Goal: Task Accomplishment & Management: Manage account settings

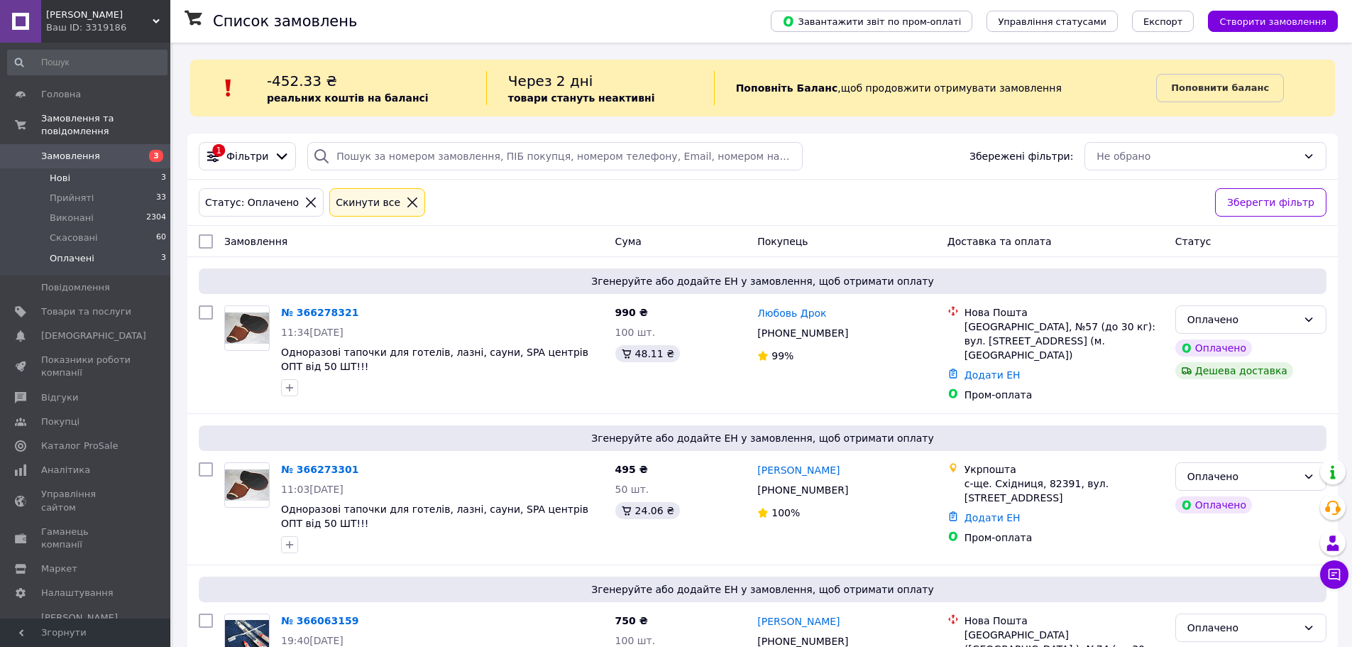
click at [60, 172] on span "Нові" at bounding box center [60, 178] width 21 height 13
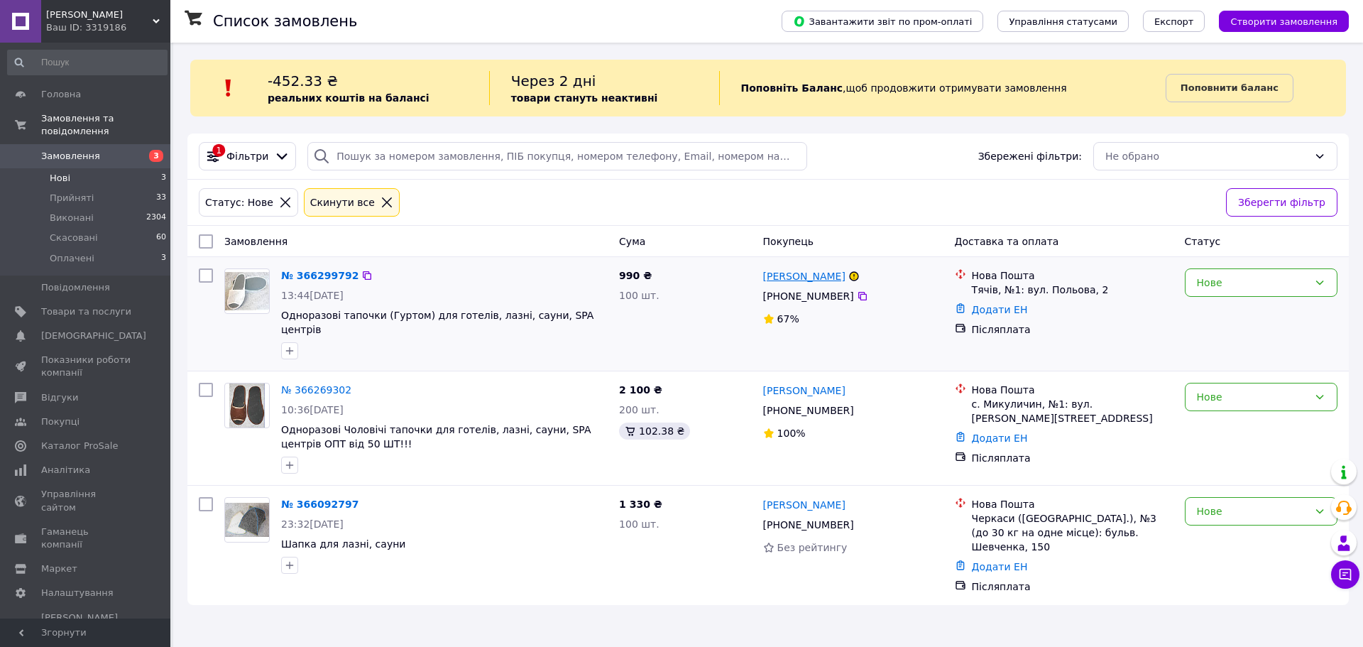
click at [804, 278] on link "[PERSON_NAME]" at bounding box center [804, 276] width 82 height 14
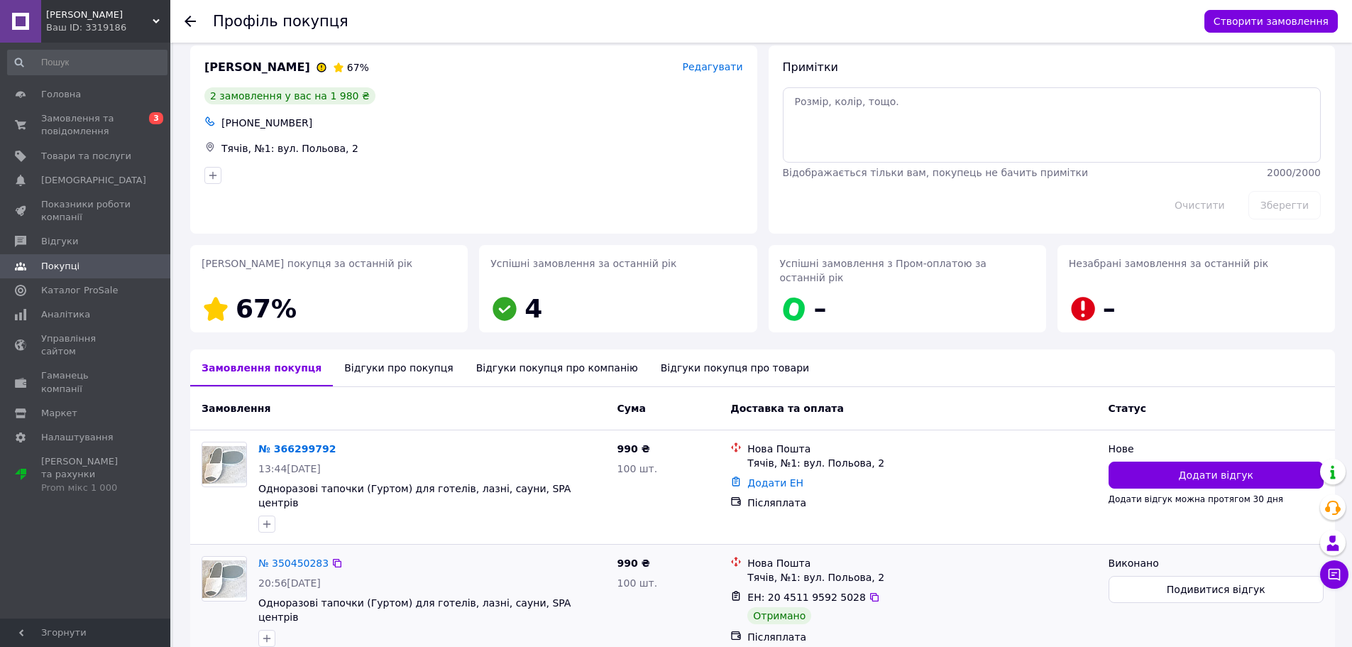
scroll to position [57, 0]
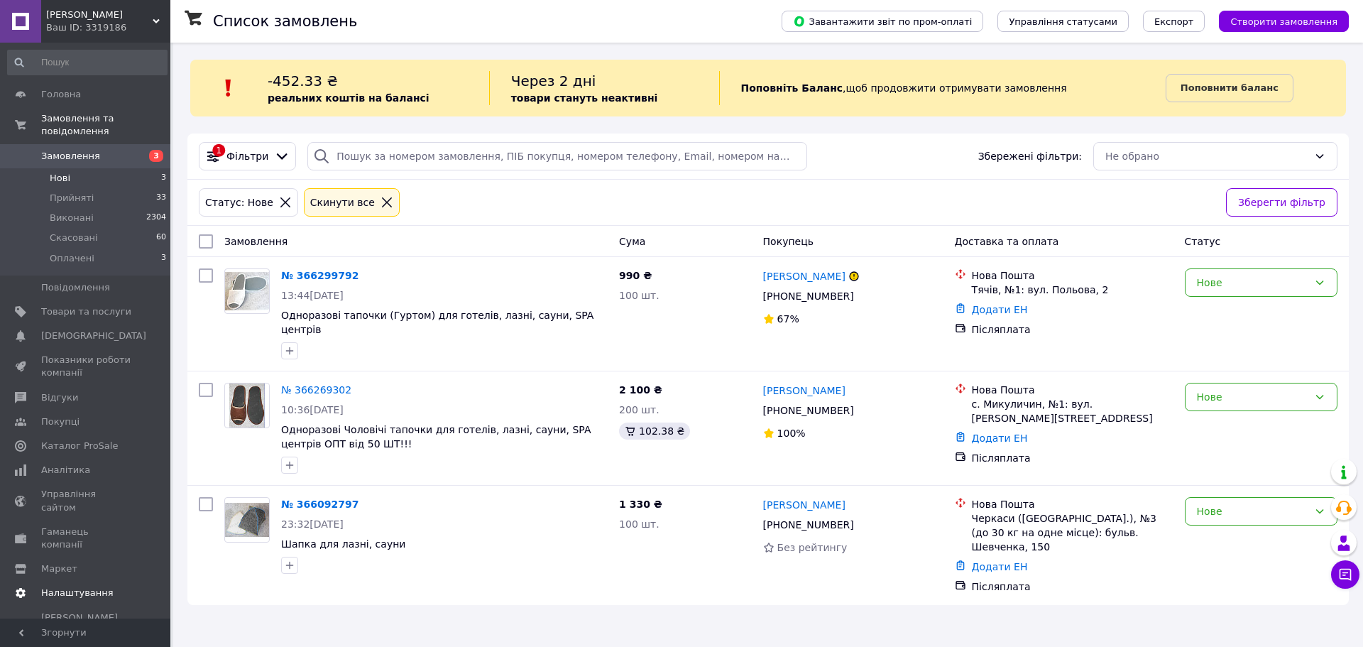
click at [59, 415] on span "Покупці" at bounding box center [60, 421] width 38 height 13
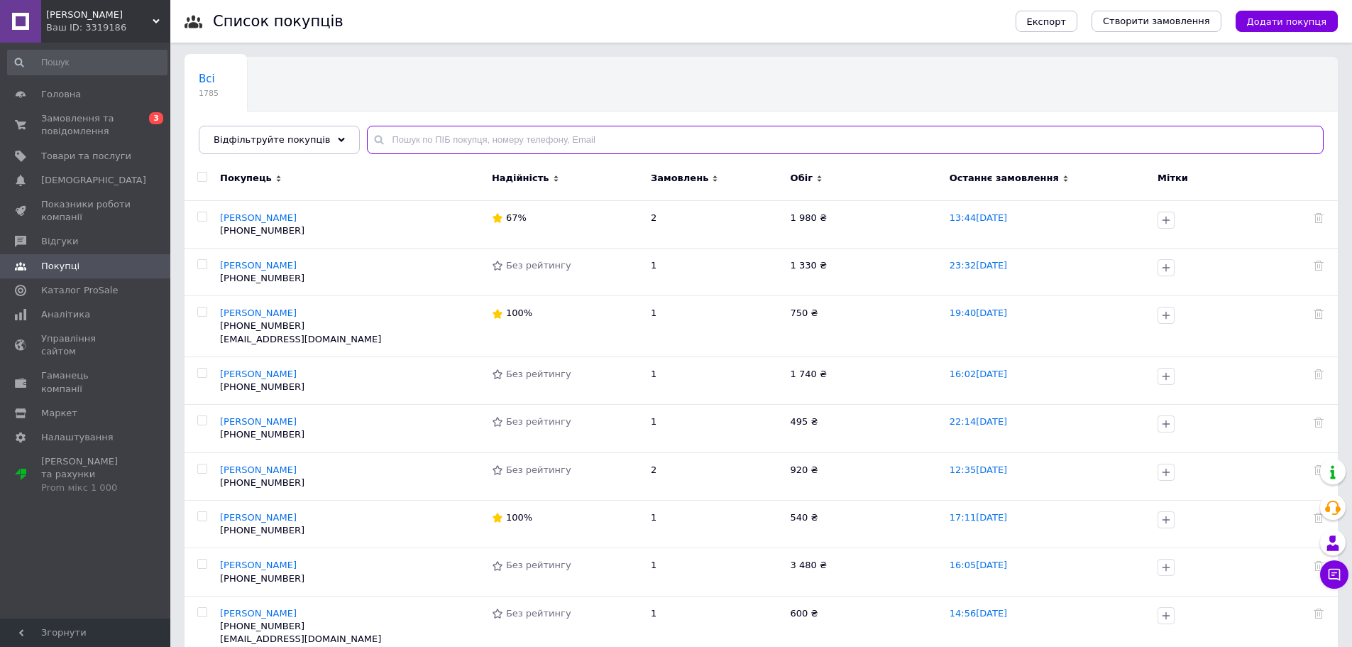
click at [389, 135] on input "text" at bounding box center [845, 140] width 957 height 28
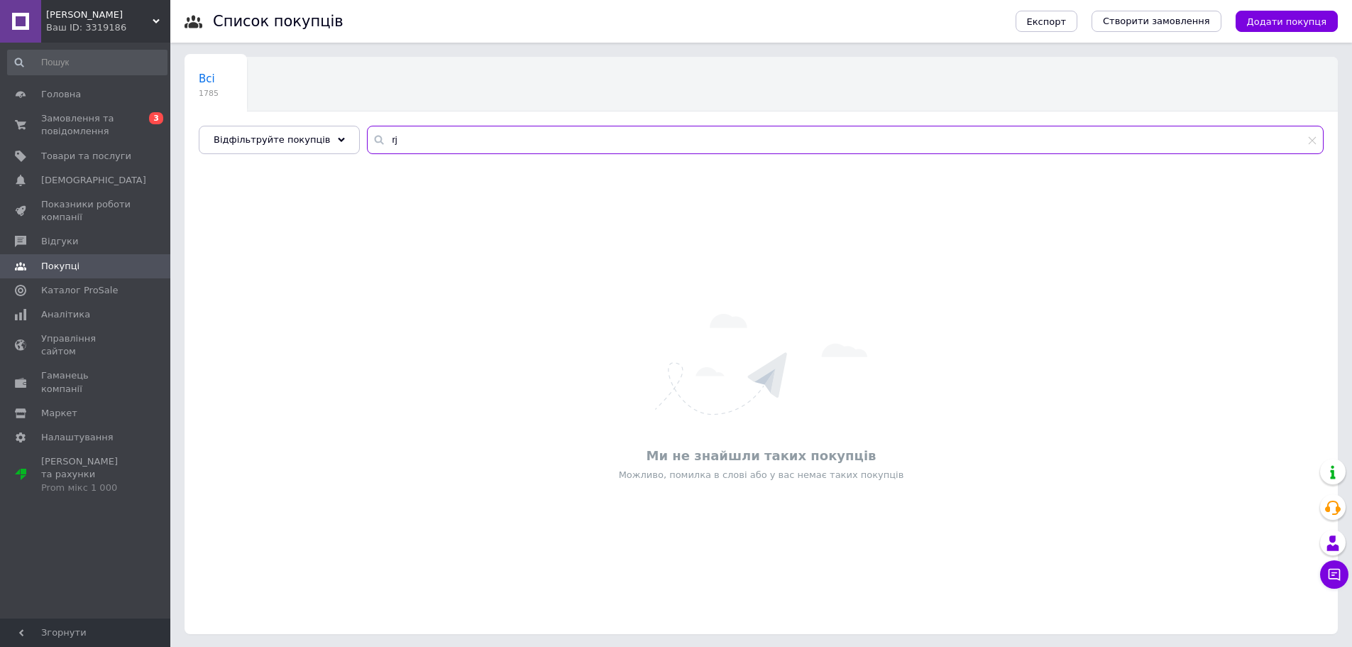
type input "r"
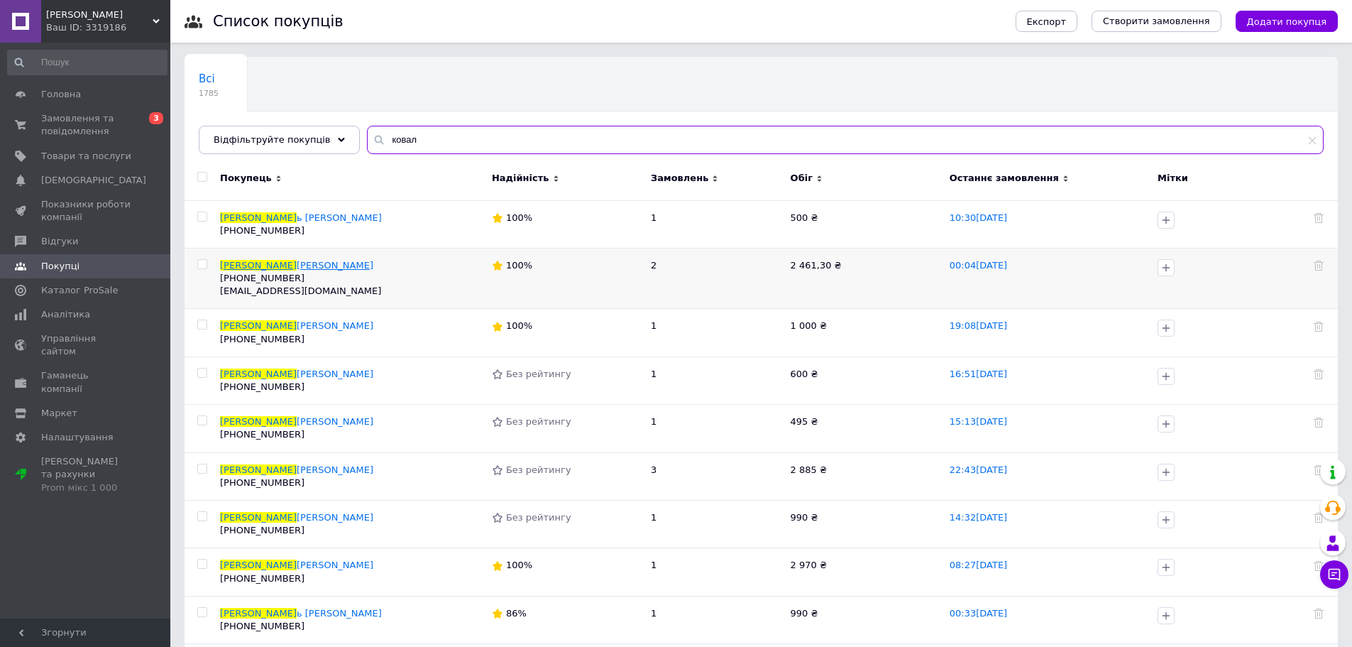
type input "ковал"
click at [305, 265] on span "[PERSON_NAME]" at bounding box center [335, 265] width 77 height 11
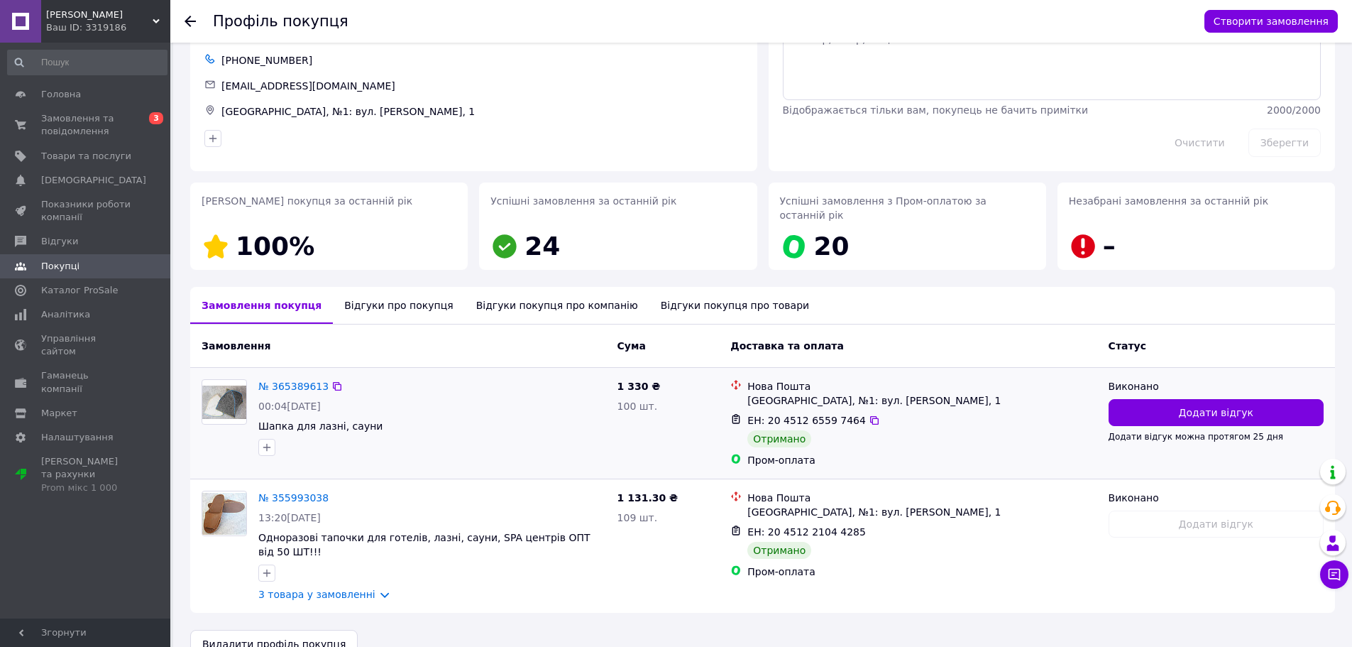
scroll to position [77, 0]
click at [45, 264] on span "Покупці" at bounding box center [60, 266] width 38 height 13
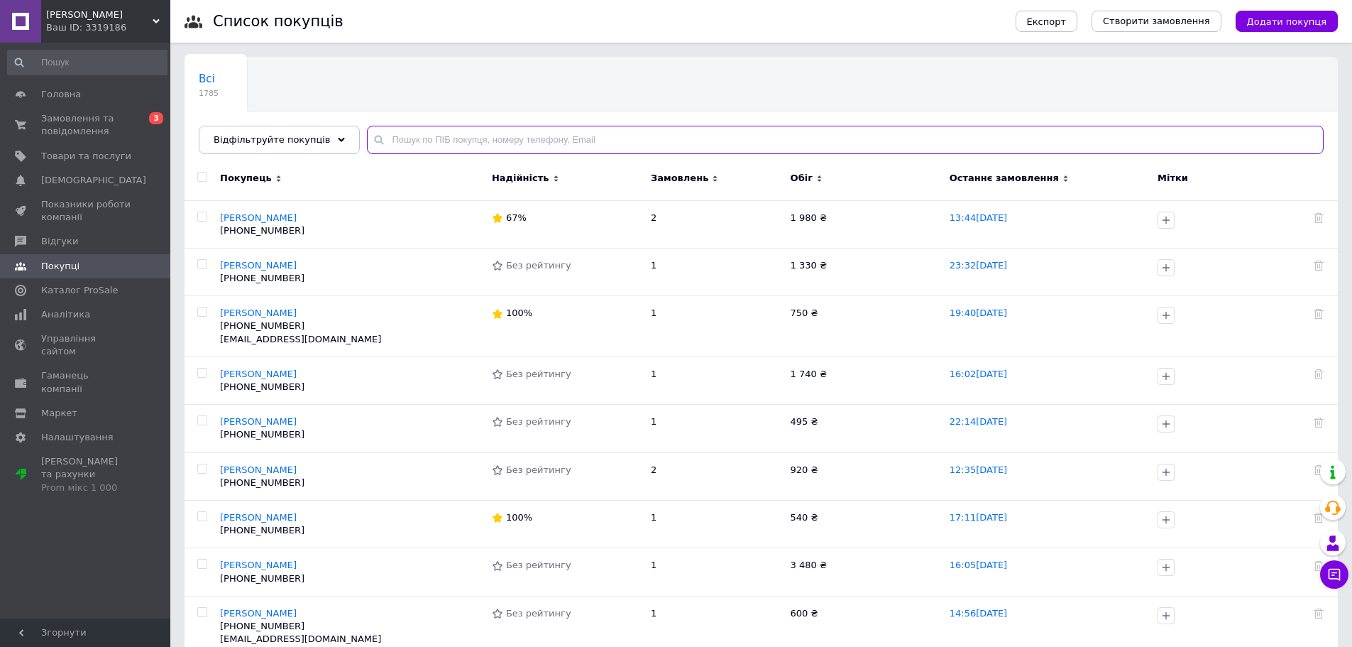
click at [410, 138] on input "text" at bounding box center [845, 140] width 957 height 28
type input "е"
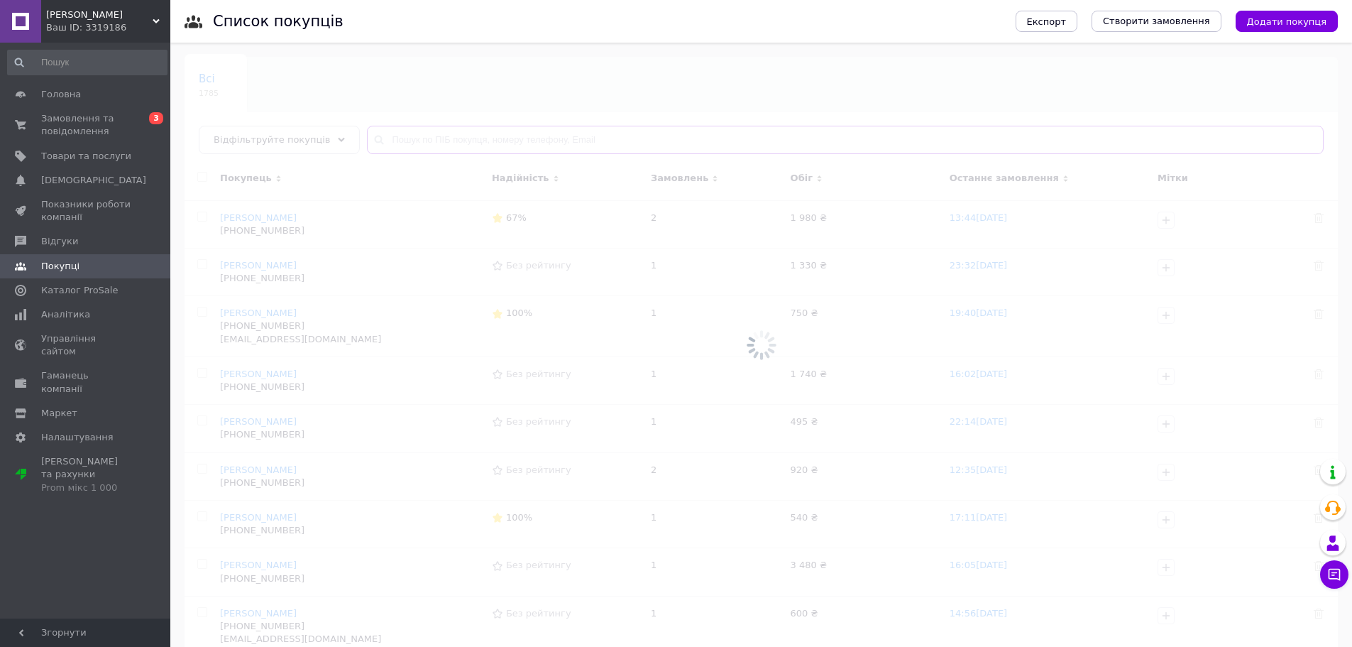
type input "к"
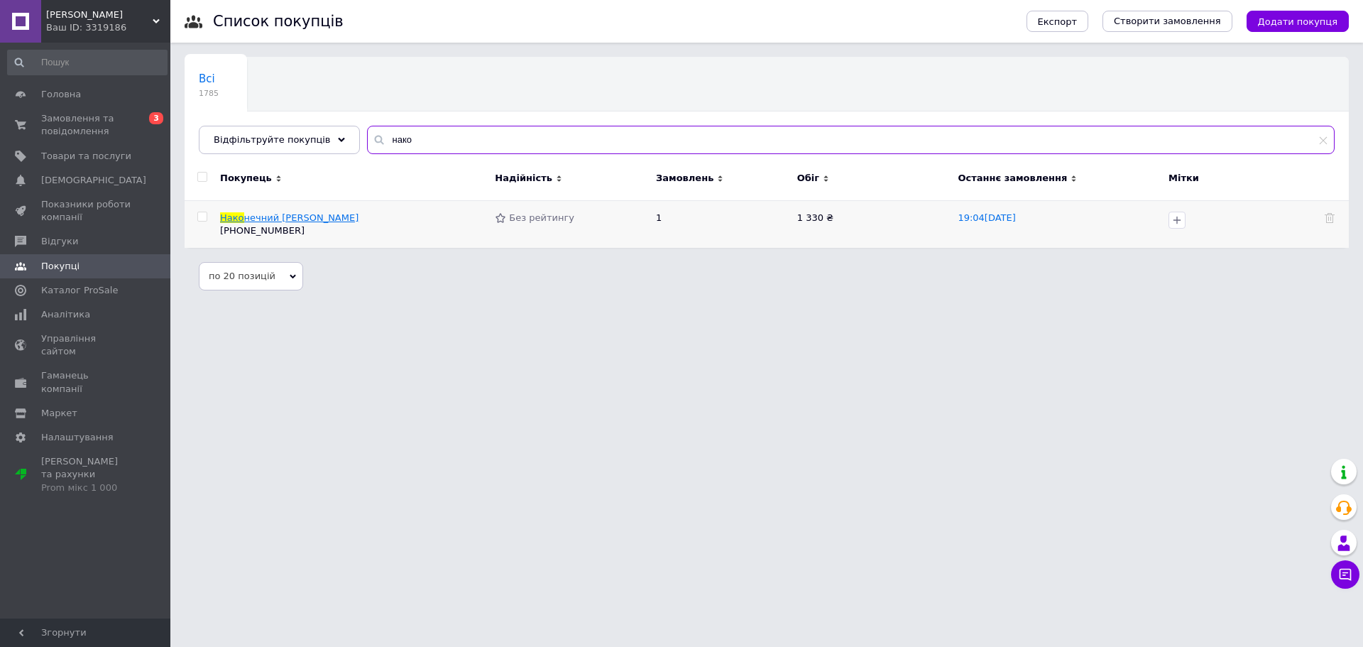
type input "нако"
click at [264, 214] on span "нечний [PERSON_NAME]" at bounding box center [301, 217] width 115 height 11
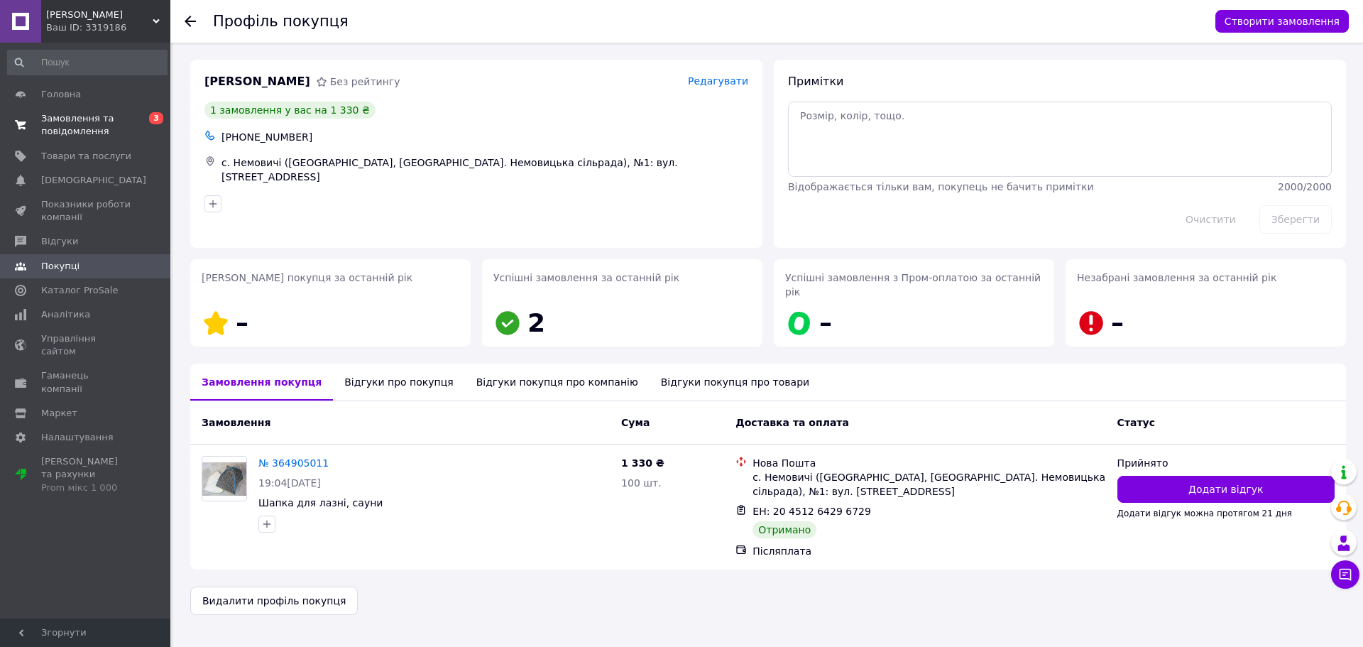
click at [95, 121] on span "Замовлення та повідомлення" at bounding box center [86, 125] width 90 height 26
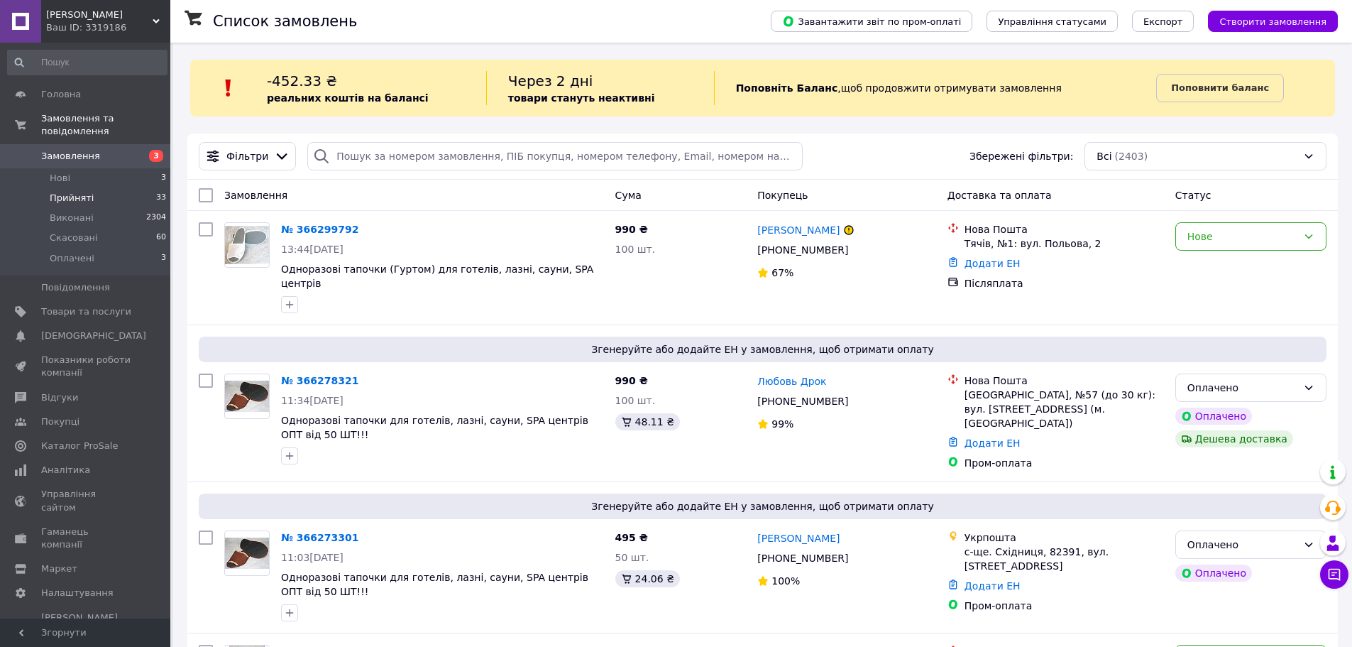
click at [89, 188] on li "Прийняті 33" at bounding box center [87, 198] width 175 height 20
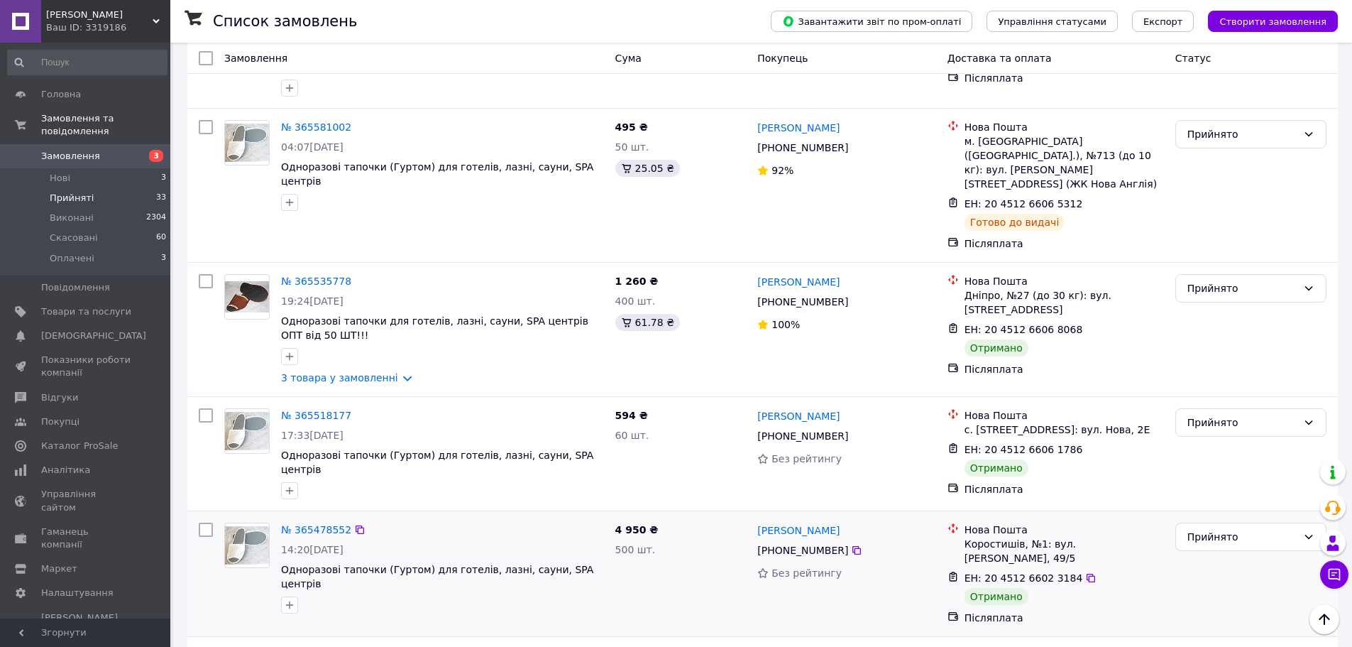
scroll to position [2182, 0]
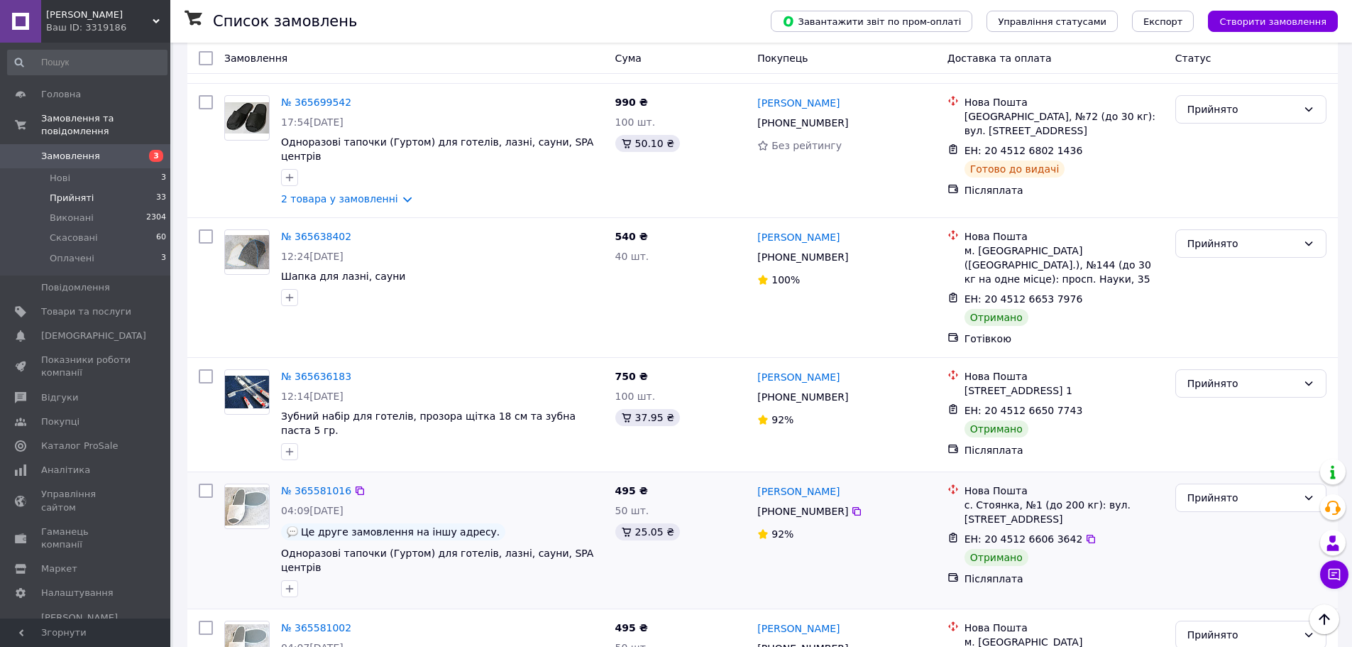
scroll to position [1633, 0]
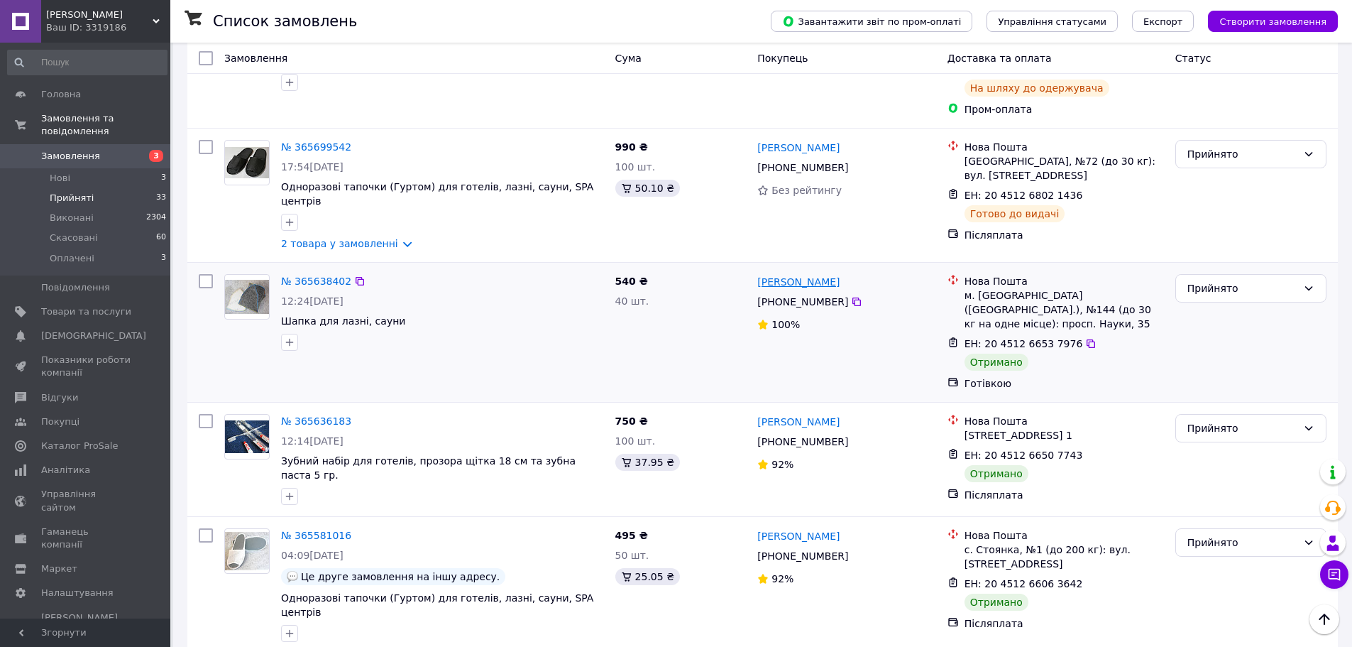
click at [799, 275] on link "[PERSON_NAME]" at bounding box center [798, 282] width 82 height 14
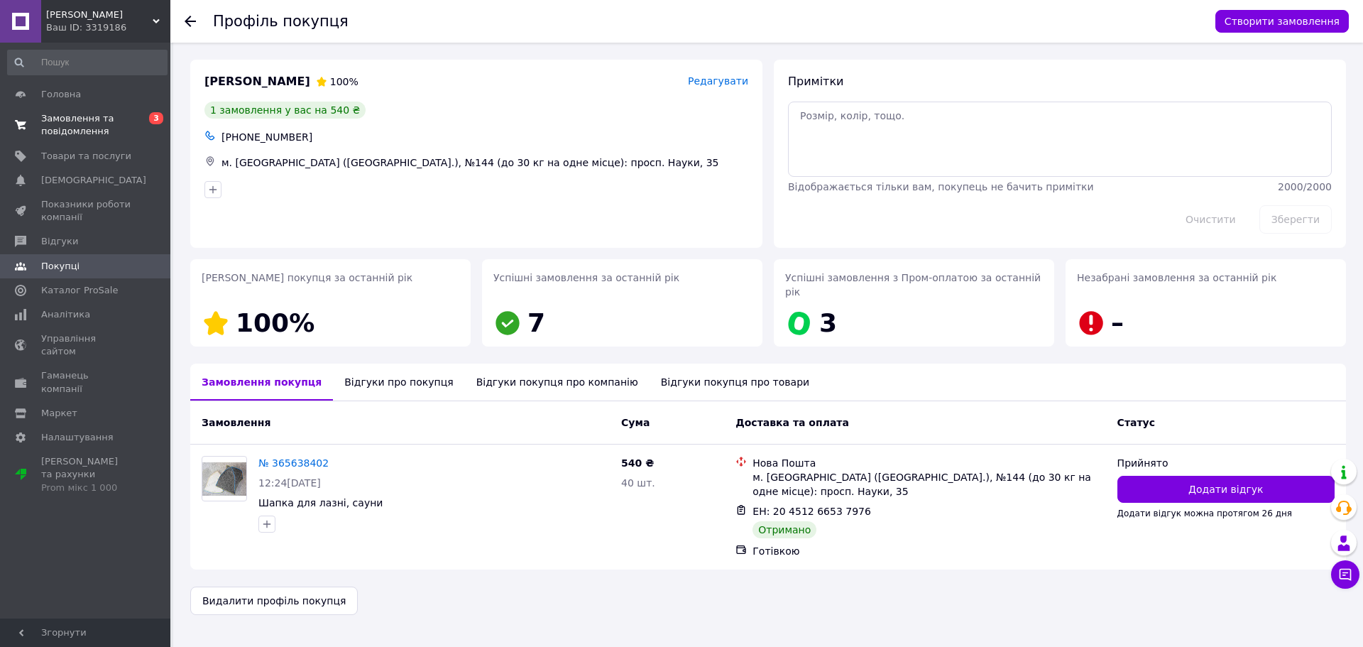
click at [64, 119] on span "Замовлення та повідомлення" at bounding box center [86, 125] width 90 height 26
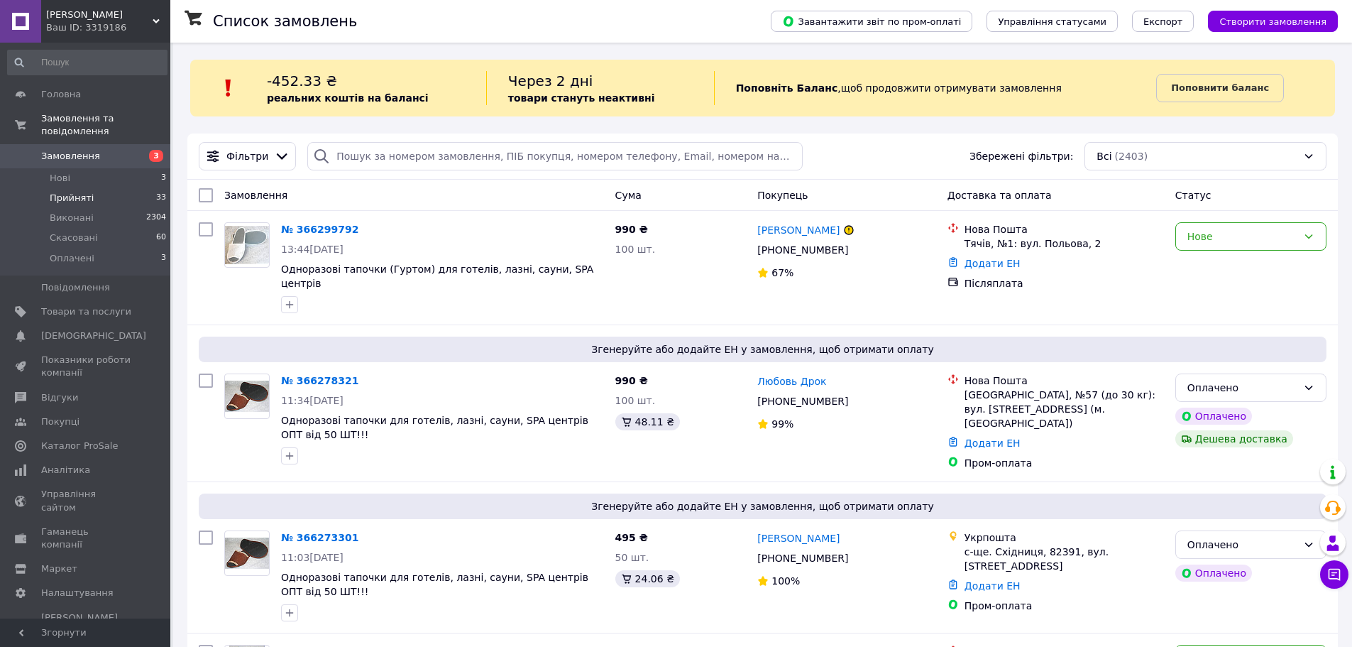
click at [75, 192] on span "Прийняті" at bounding box center [72, 198] width 44 height 13
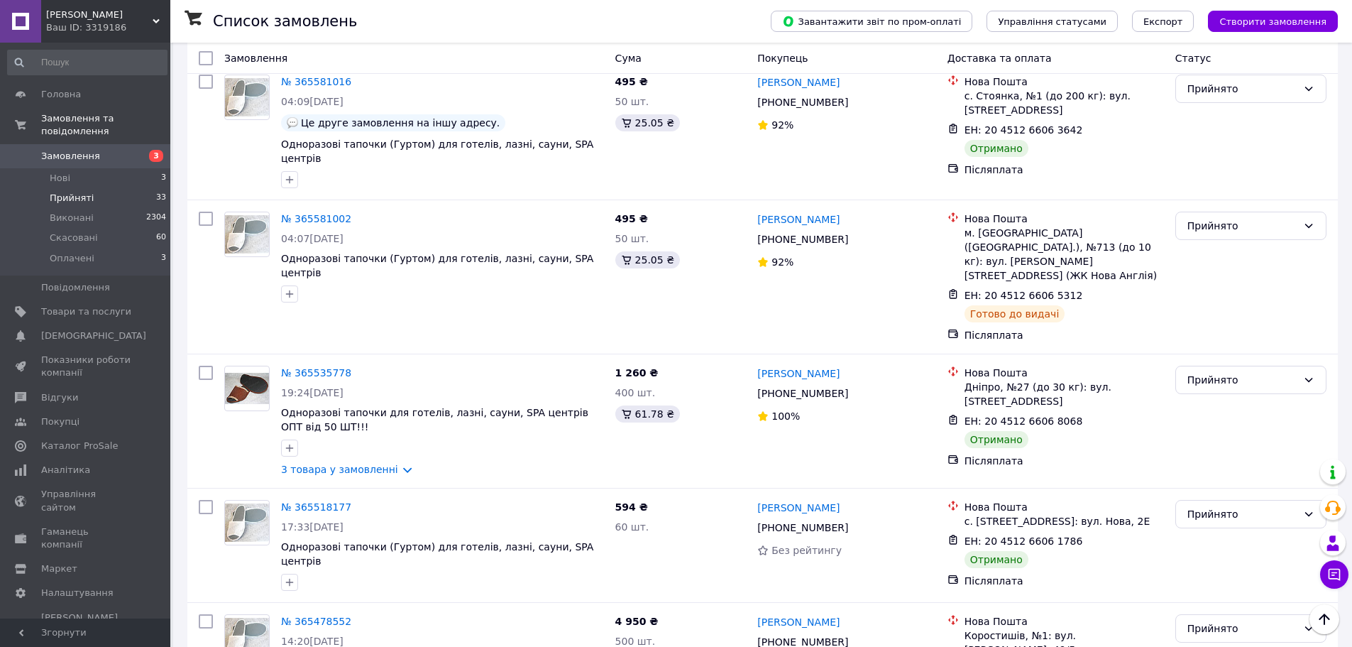
scroll to position [2182, 0]
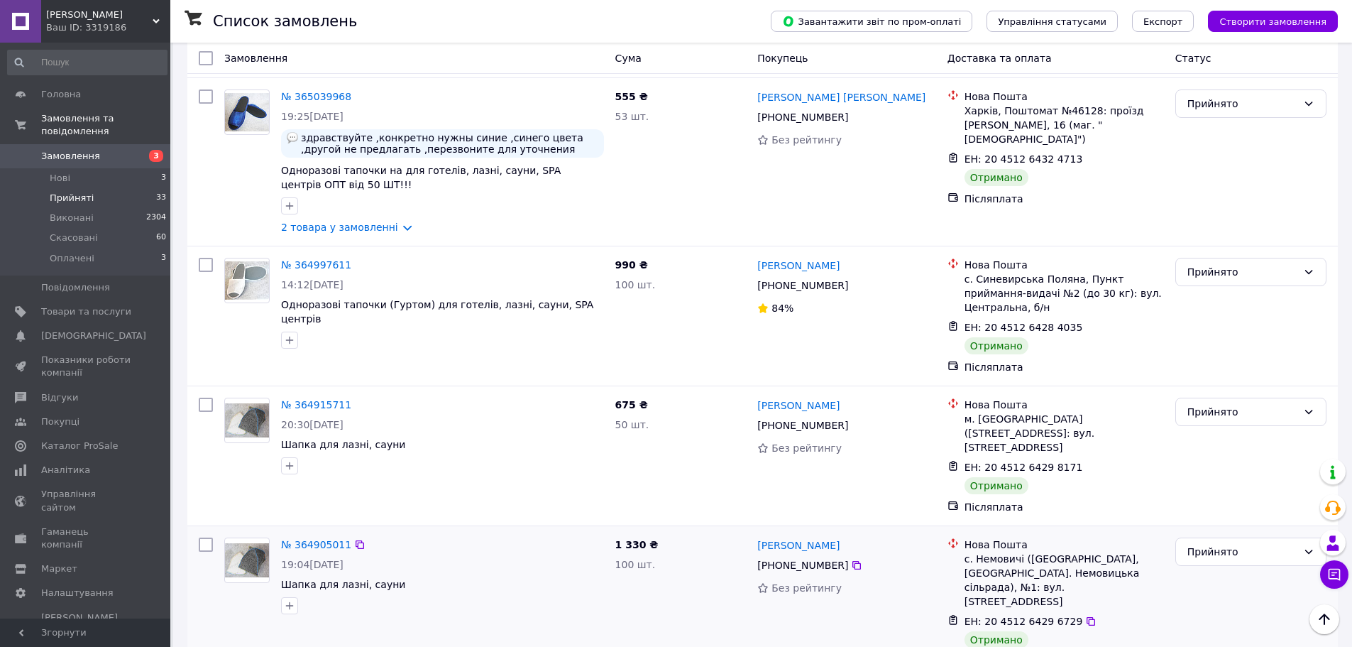
scroll to position [1136, 0]
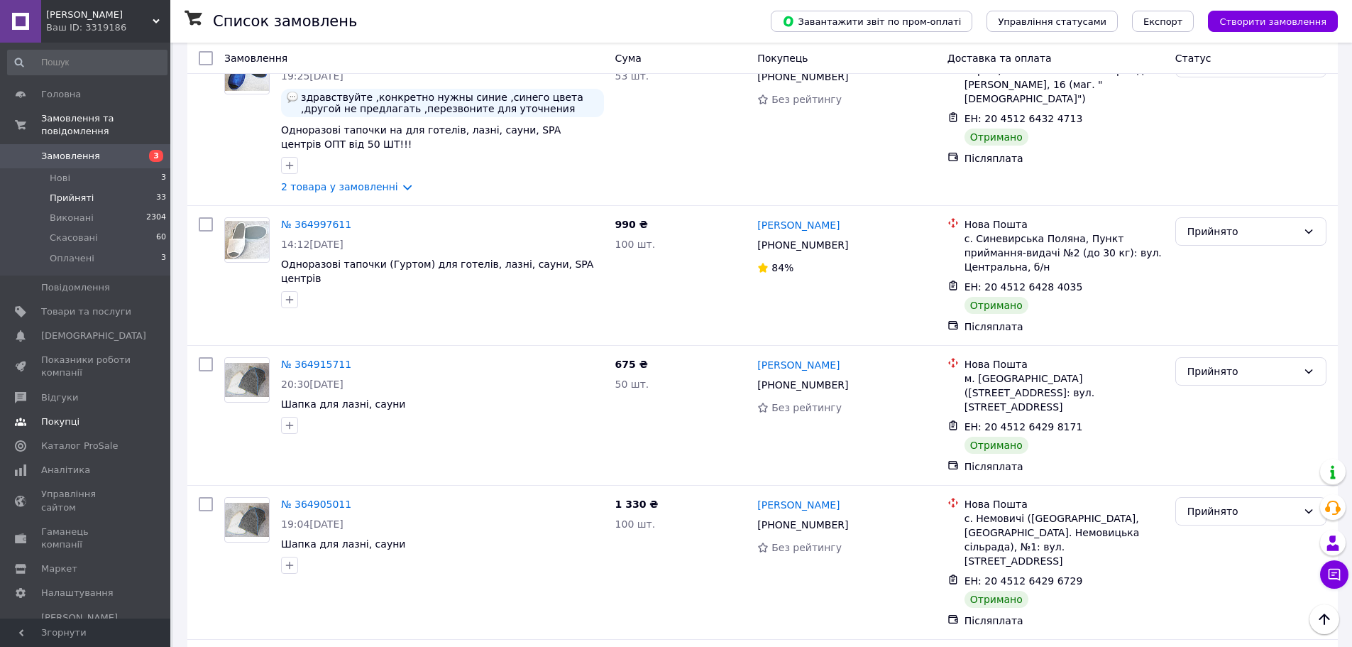
click at [64, 415] on span "Покупці" at bounding box center [60, 421] width 38 height 13
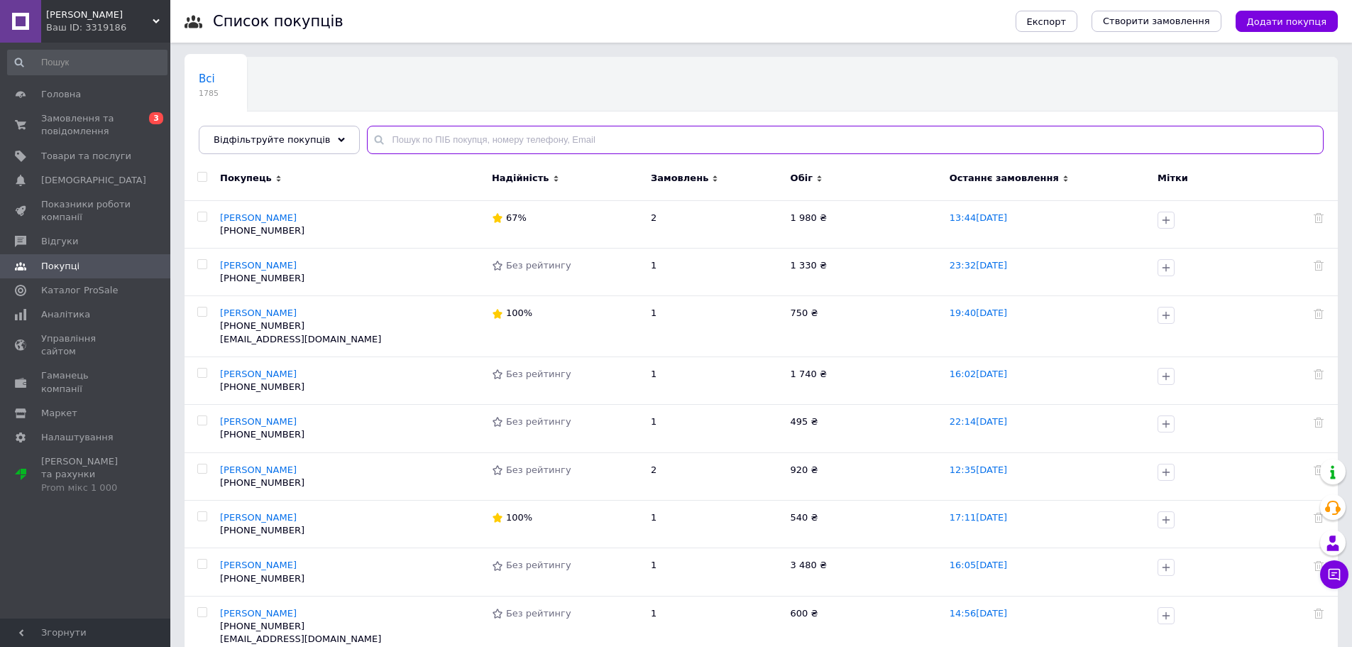
click at [468, 136] on input "text" at bounding box center [845, 140] width 957 height 28
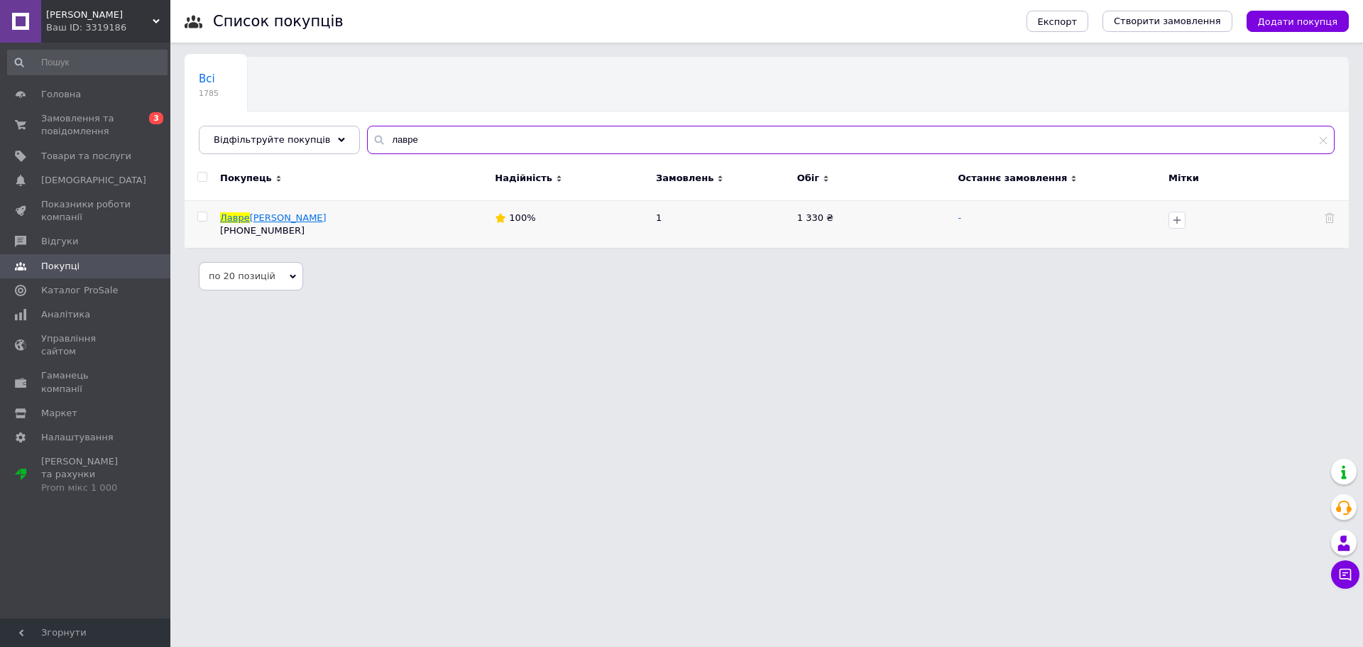
type input "лавре"
click at [250, 213] on span "[PERSON_NAME]" at bounding box center [288, 217] width 77 height 11
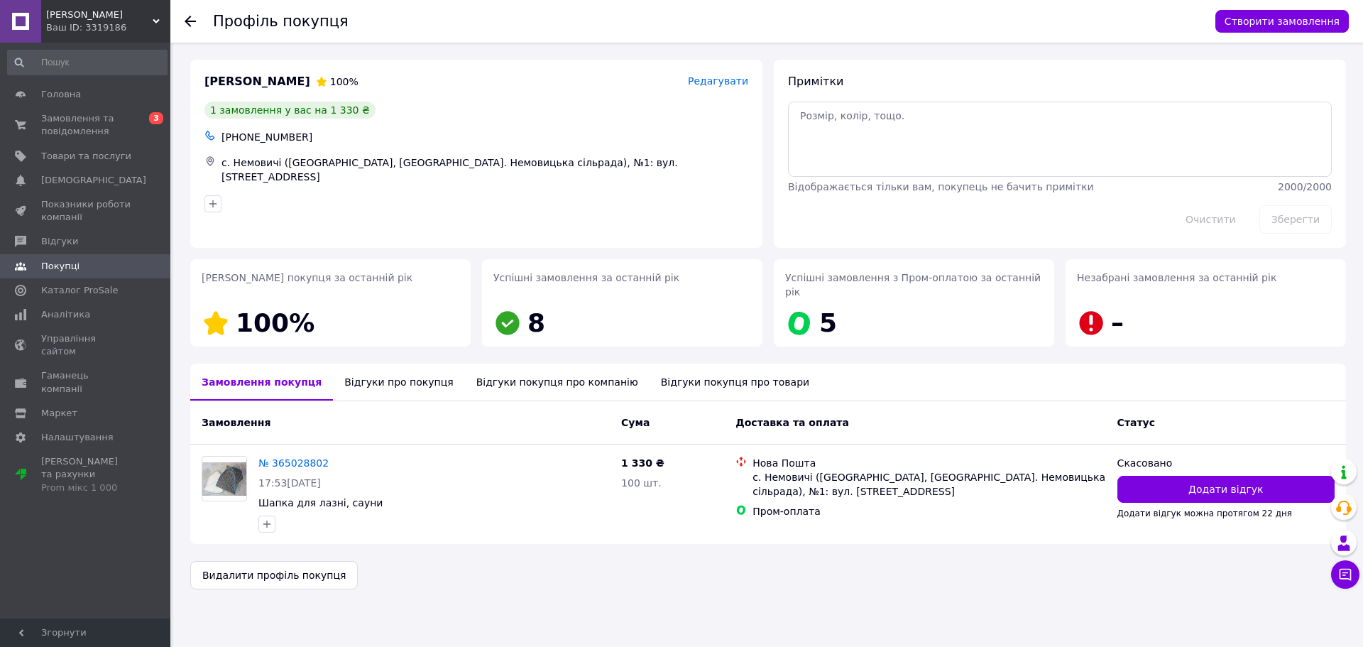
click at [291, 457] on link "№ 365028802" at bounding box center [293, 462] width 70 height 11
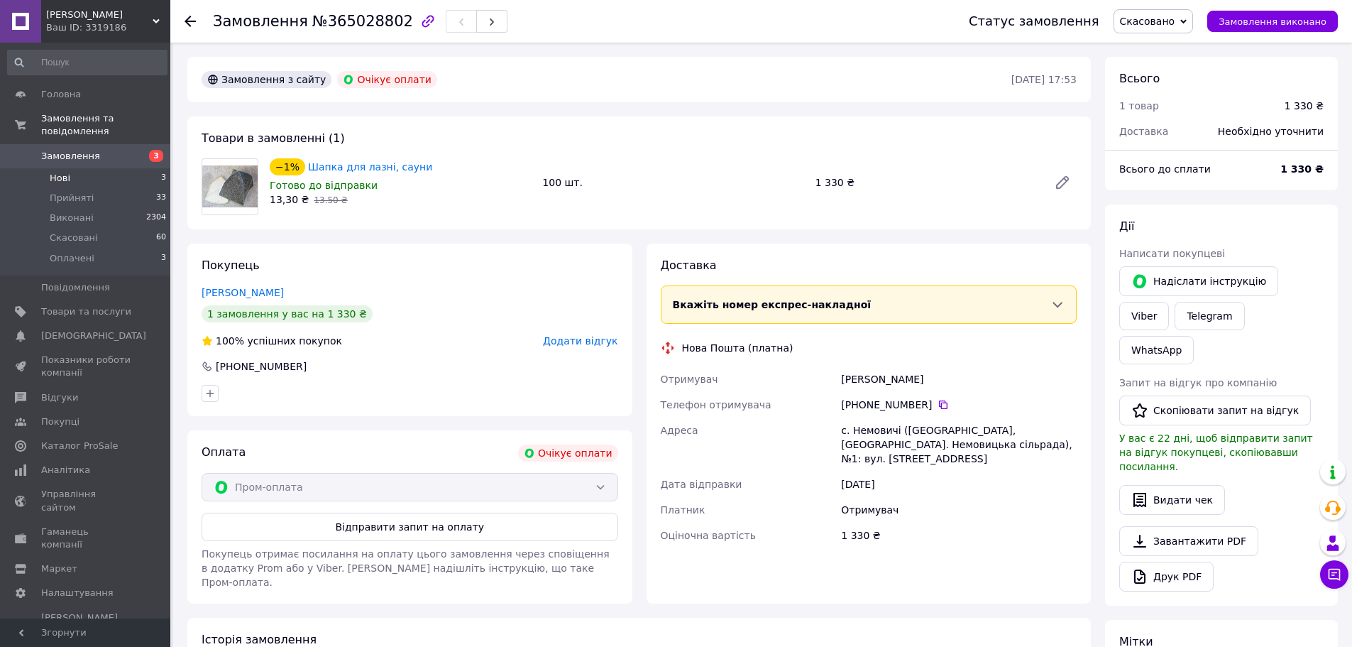
click at [61, 172] on span "Нові" at bounding box center [60, 178] width 21 height 13
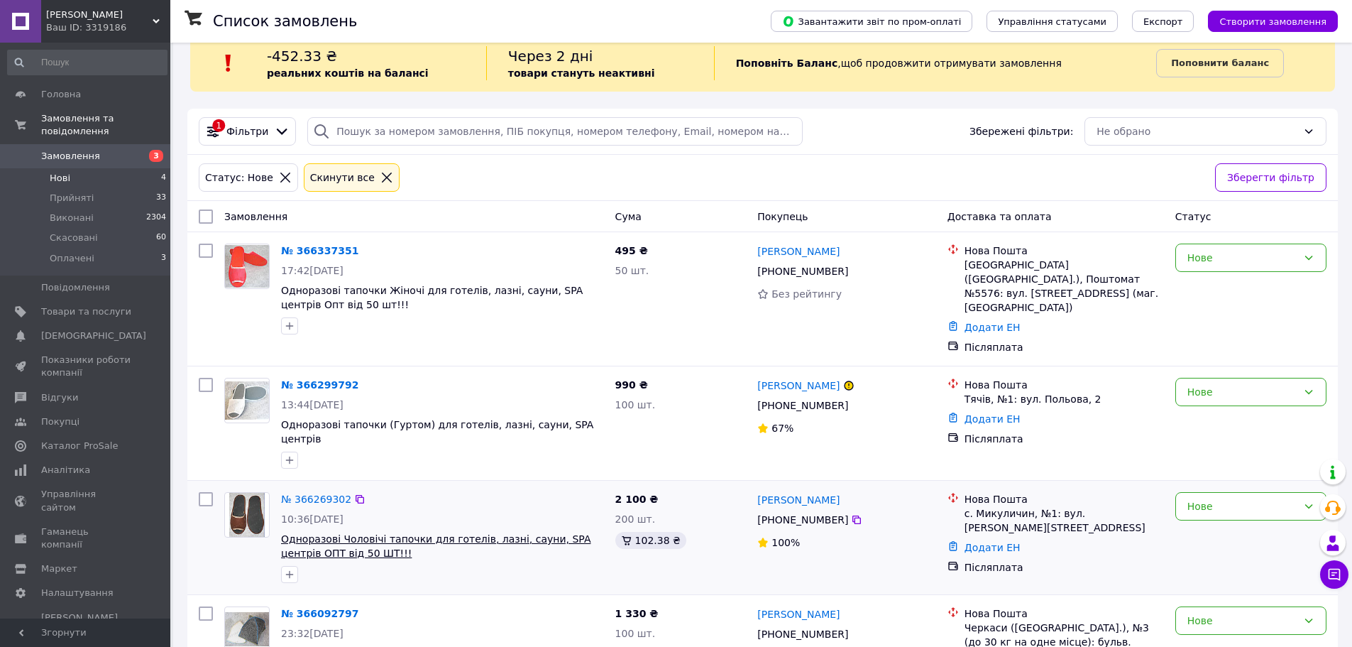
scroll to position [59, 0]
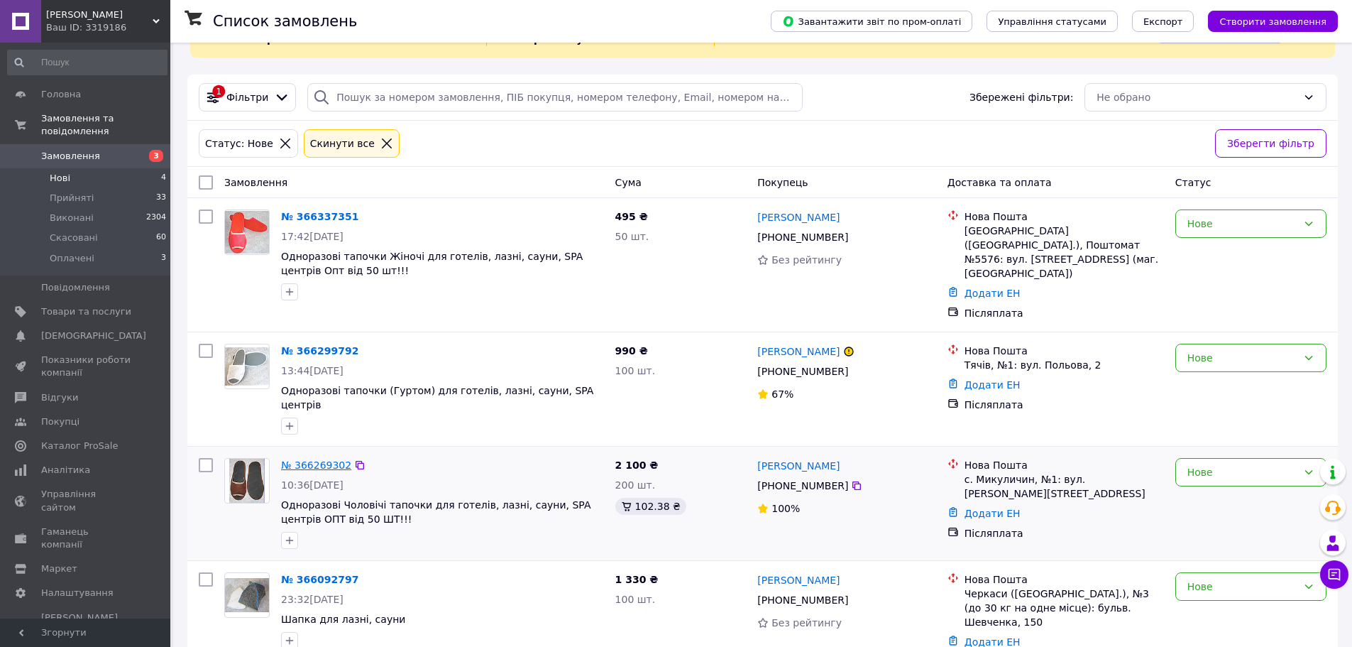
click at [319, 459] on link "№ 366269302" at bounding box center [316, 464] width 70 height 11
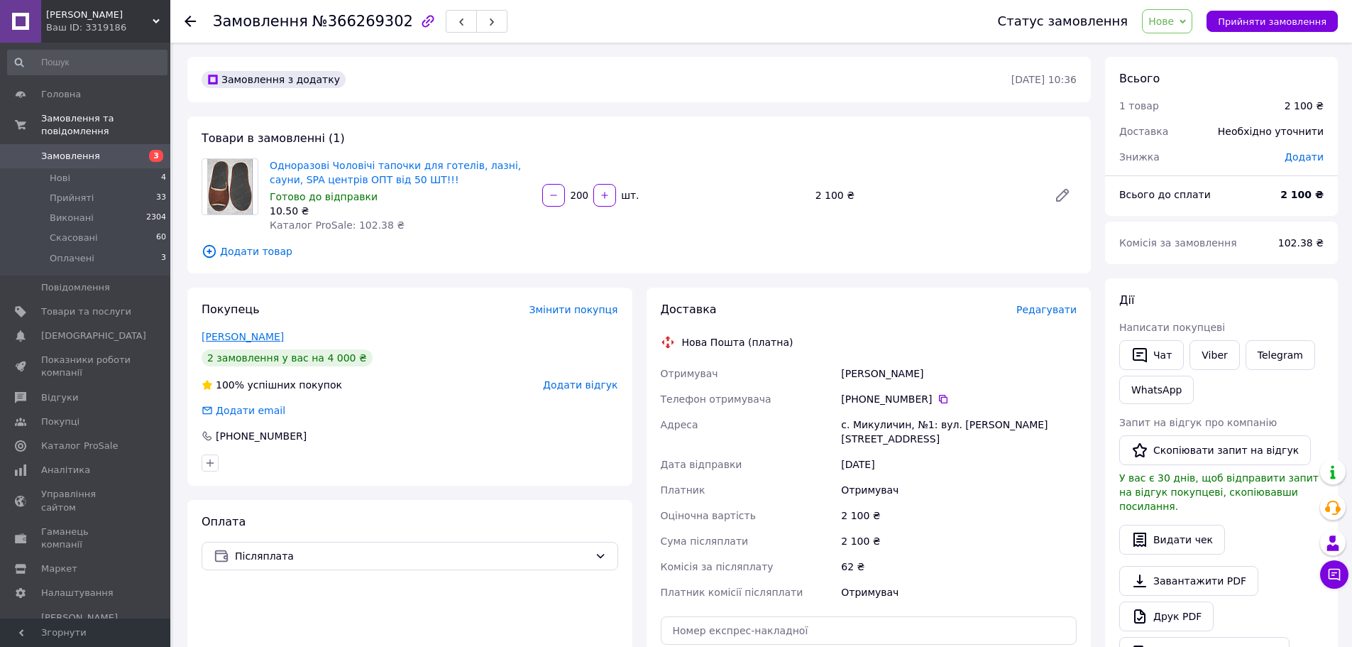
click at [235, 337] on link "[PERSON_NAME]" at bounding box center [243, 336] width 82 height 11
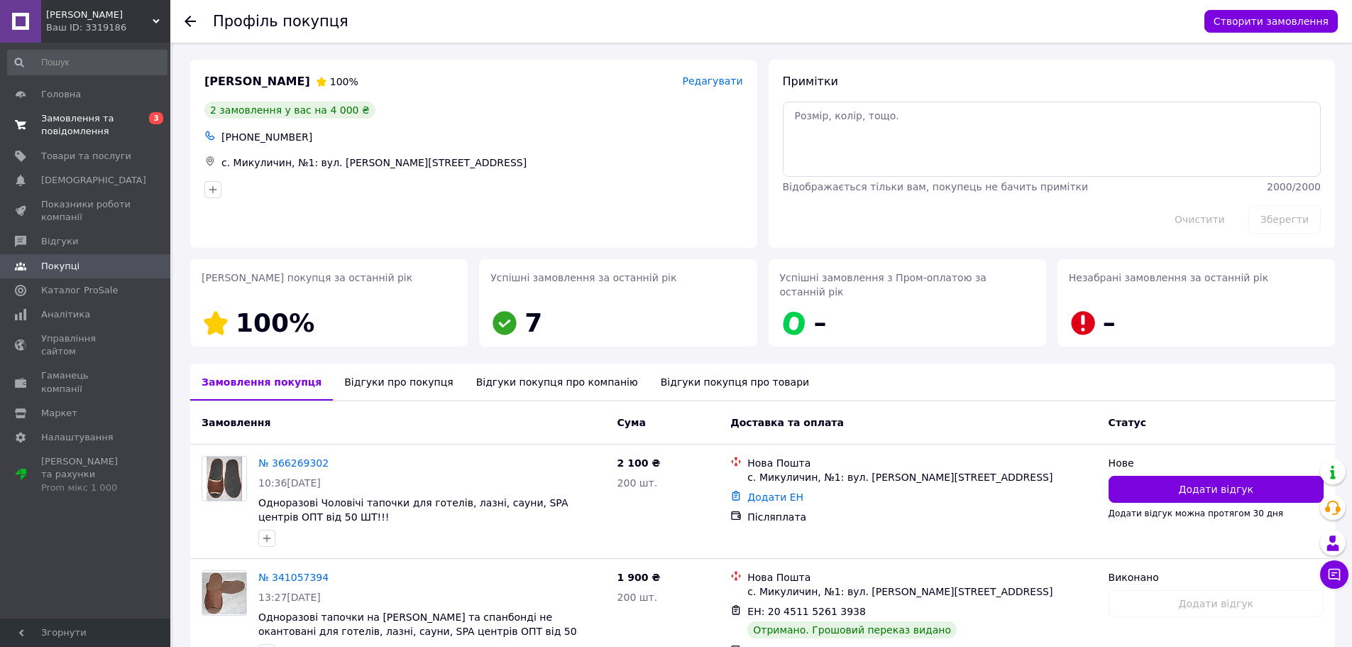
click at [91, 120] on span "Замовлення та повідомлення" at bounding box center [86, 125] width 90 height 26
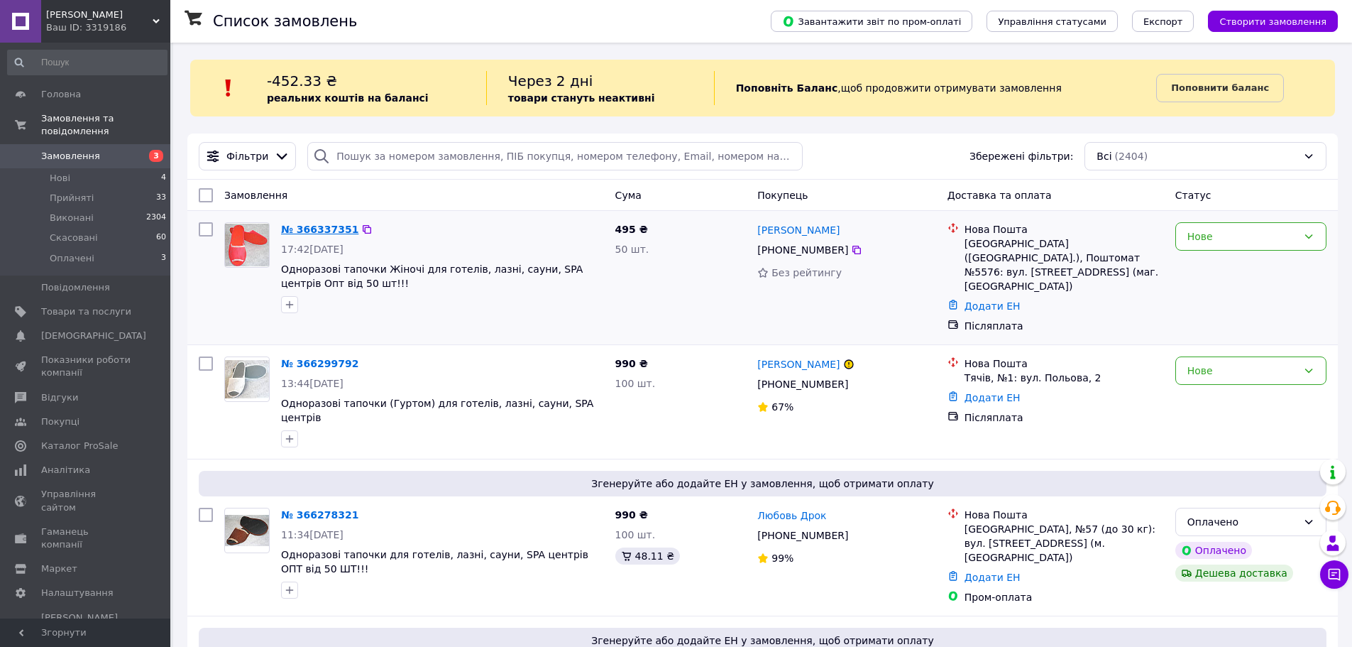
click at [309, 226] on link "№ 366337351" at bounding box center [319, 229] width 77 height 11
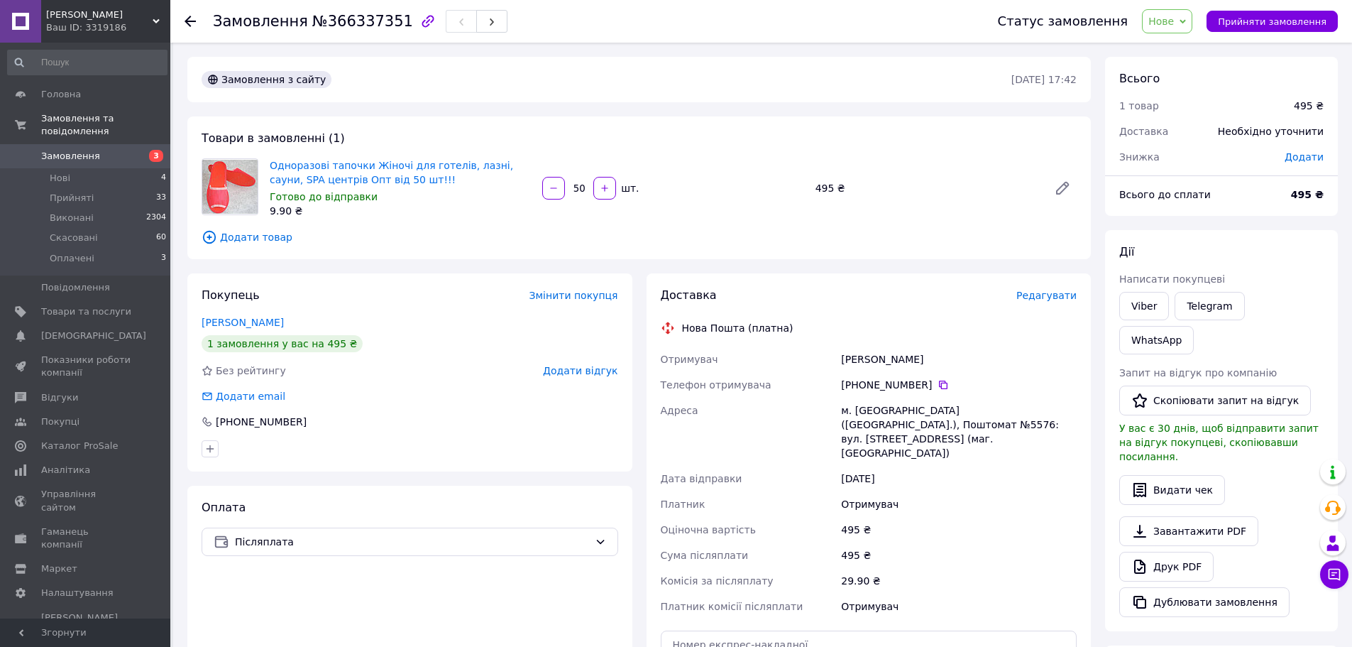
click at [459, 441] on div at bounding box center [410, 448] width 422 height 23
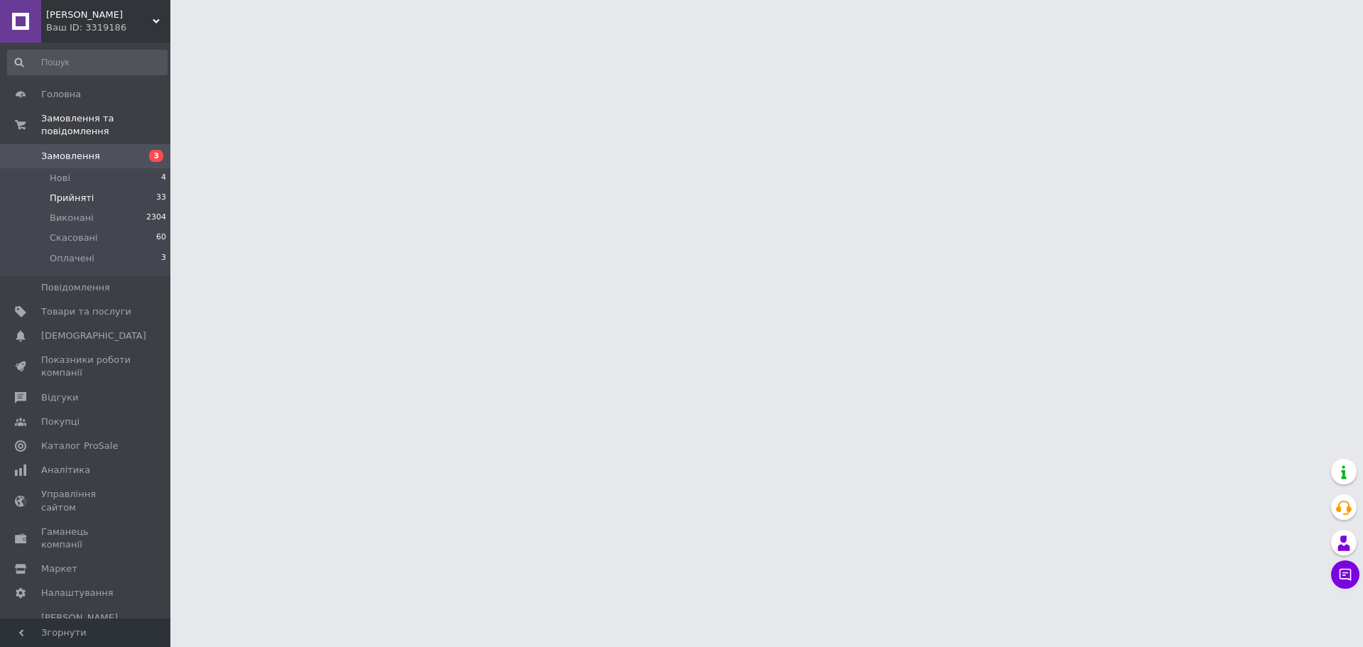
click at [69, 192] on span "Прийняті" at bounding box center [72, 198] width 44 height 13
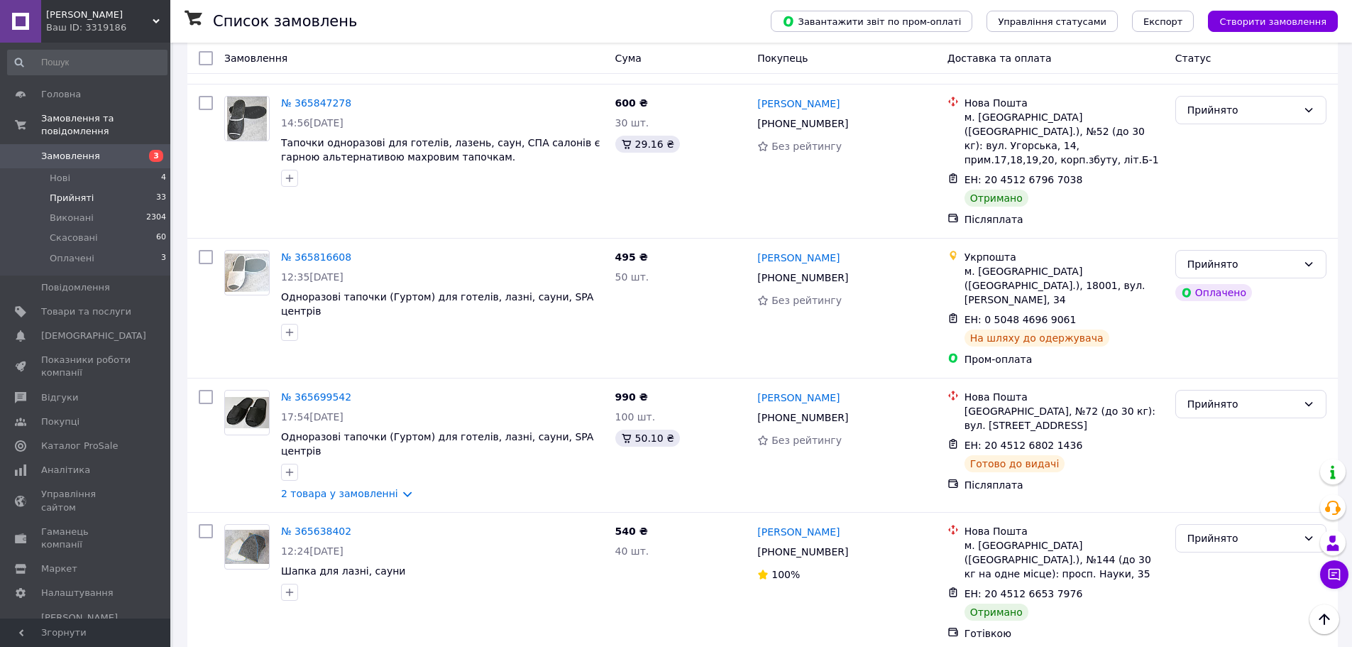
scroll to position [1486, 0]
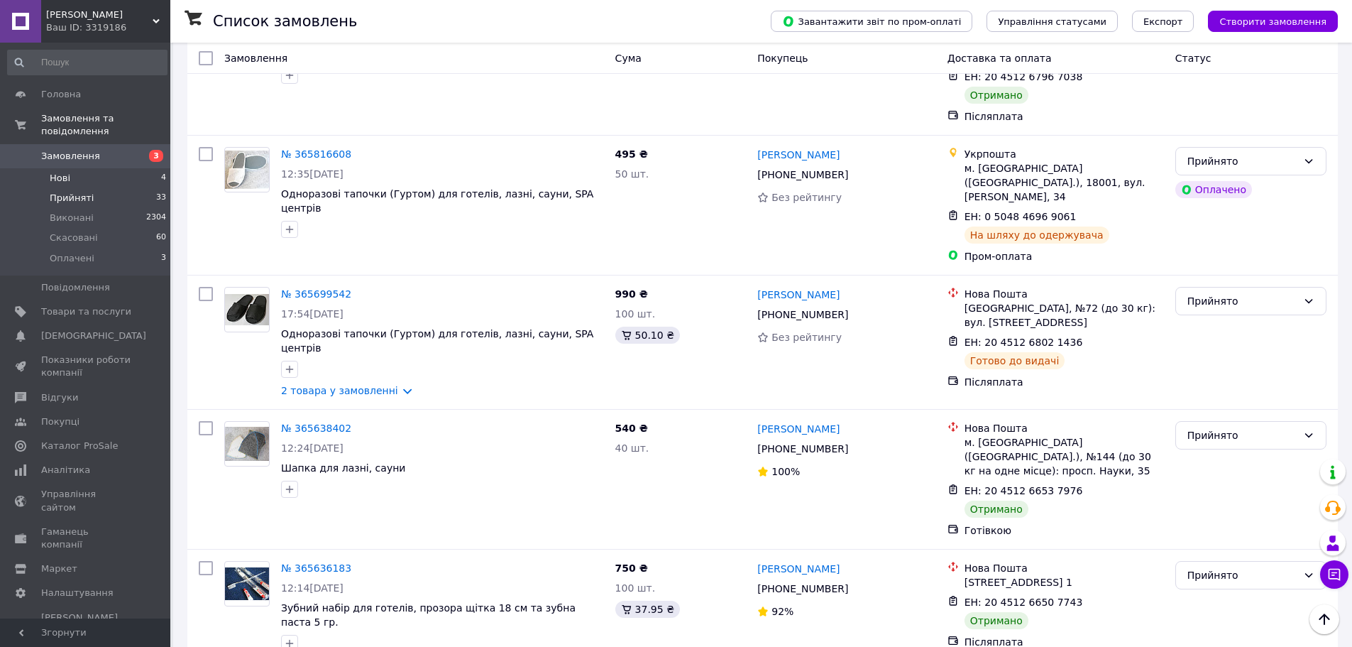
click at [57, 172] on span "Нові" at bounding box center [60, 178] width 21 height 13
